Goal: Task Accomplishment & Management: Complete application form

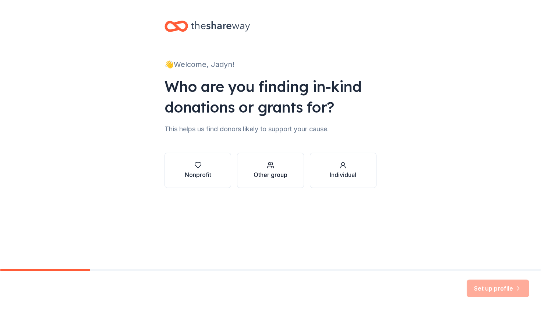
click at [276, 172] on div "Other group" at bounding box center [271, 174] width 34 height 9
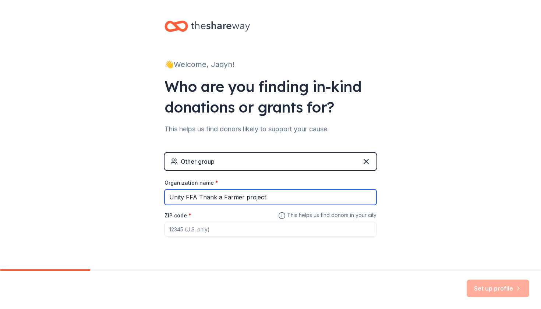
click at [246, 199] on input "Unity FFA Thank a Farmer project" at bounding box center [270, 197] width 212 height 15
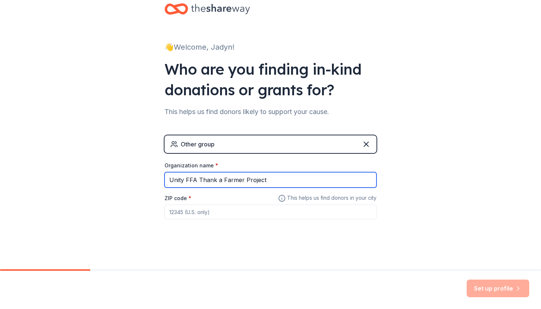
scroll to position [17, 0]
type input "Unity FFA Thank a Farmer Project"
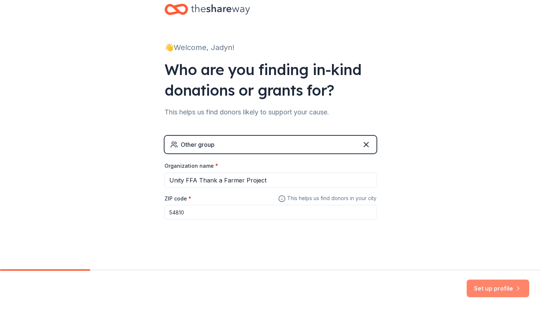
type input "54810"
click at [493, 287] on button "Set up profile" at bounding box center [498, 289] width 63 height 18
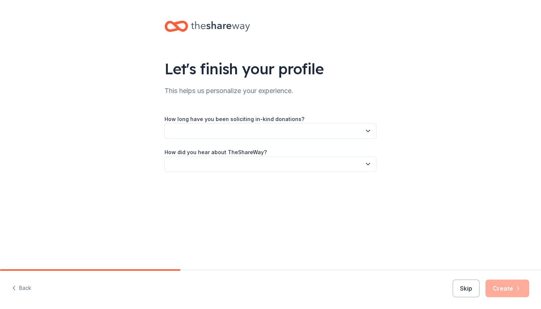
click at [351, 134] on button "button" at bounding box center [270, 130] width 212 height 15
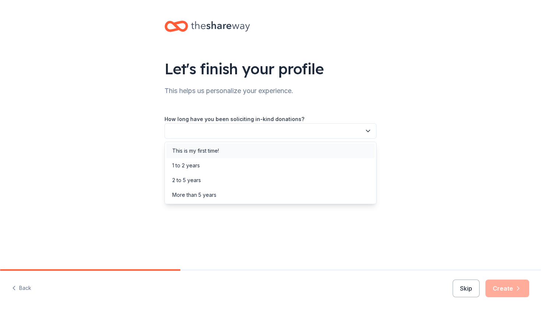
click at [346, 146] on div "This is my first time!" at bounding box center [270, 151] width 208 height 15
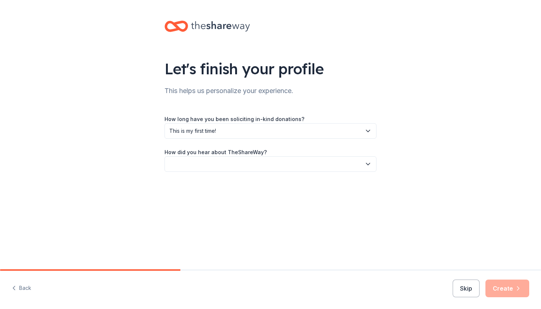
click at [343, 163] on button "button" at bounding box center [270, 163] width 212 height 15
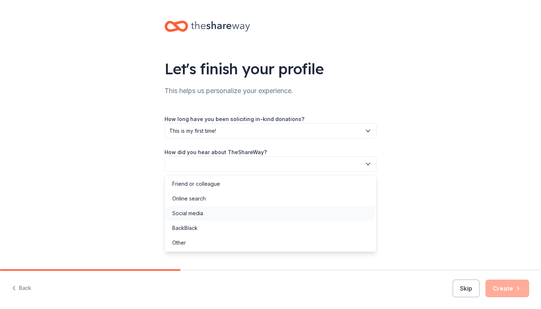
click at [255, 215] on div "Social media" at bounding box center [270, 213] width 208 height 15
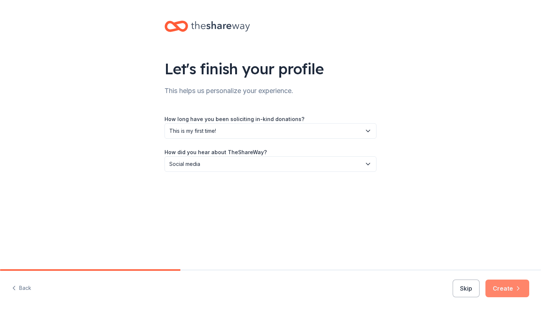
click at [508, 286] on button "Create" at bounding box center [507, 289] width 44 height 18
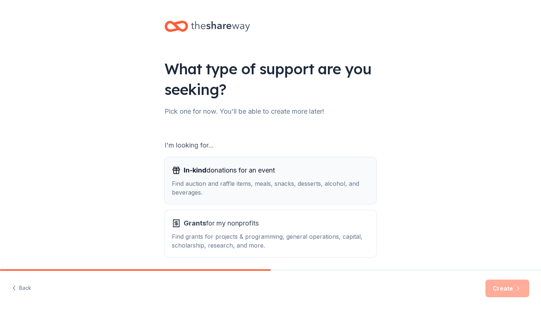
click at [309, 169] on div "In-kind donations for an event" at bounding box center [270, 170] width 197 height 12
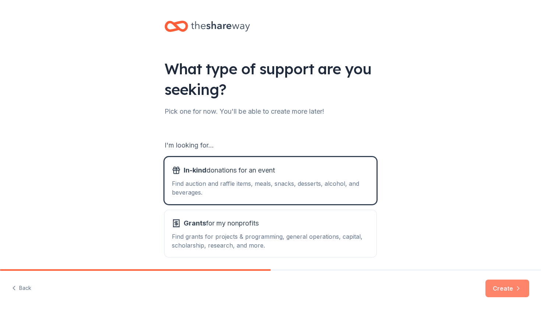
click at [498, 287] on button "Create" at bounding box center [507, 289] width 44 height 18
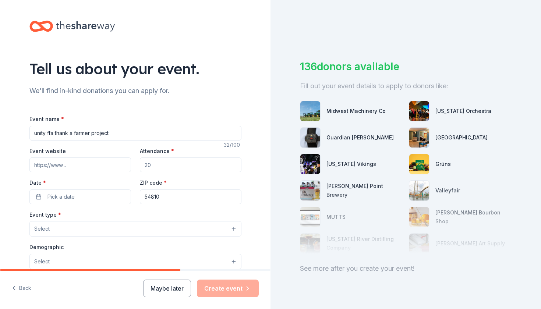
click at [38, 132] on input "unity ffa thank a farmer project" at bounding box center [135, 133] width 212 height 15
click at [56, 132] on input "Unity ffa thank a farmer project" at bounding box center [135, 133] width 212 height 15
click at [59, 131] on input "Unity FFA thank a farmer project" at bounding box center [135, 133] width 212 height 15
click at [60, 131] on input "Unity FFA thank a farmer project" at bounding box center [135, 133] width 212 height 15
click at [81, 132] on input "Unity FFA Thank a farmer project" at bounding box center [135, 133] width 212 height 15
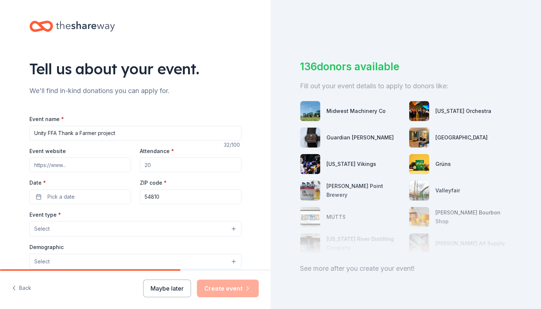
click at [101, 131] on input "Unity FFA Thank a Farmer project" at bounding box center [135, 133] width 212 height 15
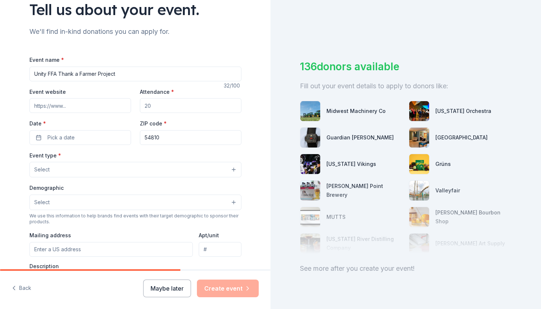
scroll to position [63, 0]
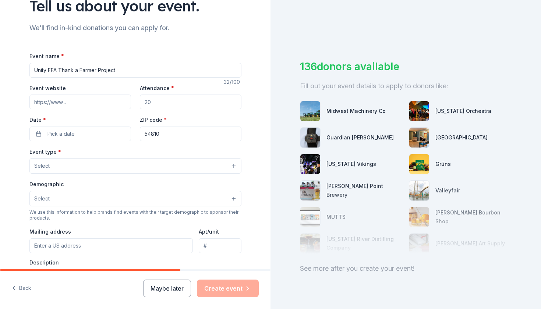
type input "Unity FFA Thank a Farmer Project"
click at [154, 103] on input "Attendance *" at bounding box center [191, 102] width 102 height 15
click at [147, 102] on input "Attendance *" at bounding box center [191, 102] width 102 height 15
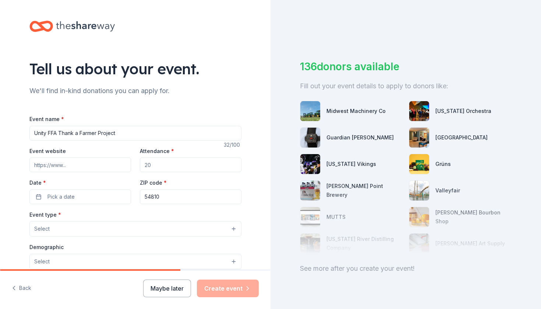
scroll to position [0, 0]
